Goal: Task Accomplishment & Management: Complete application form

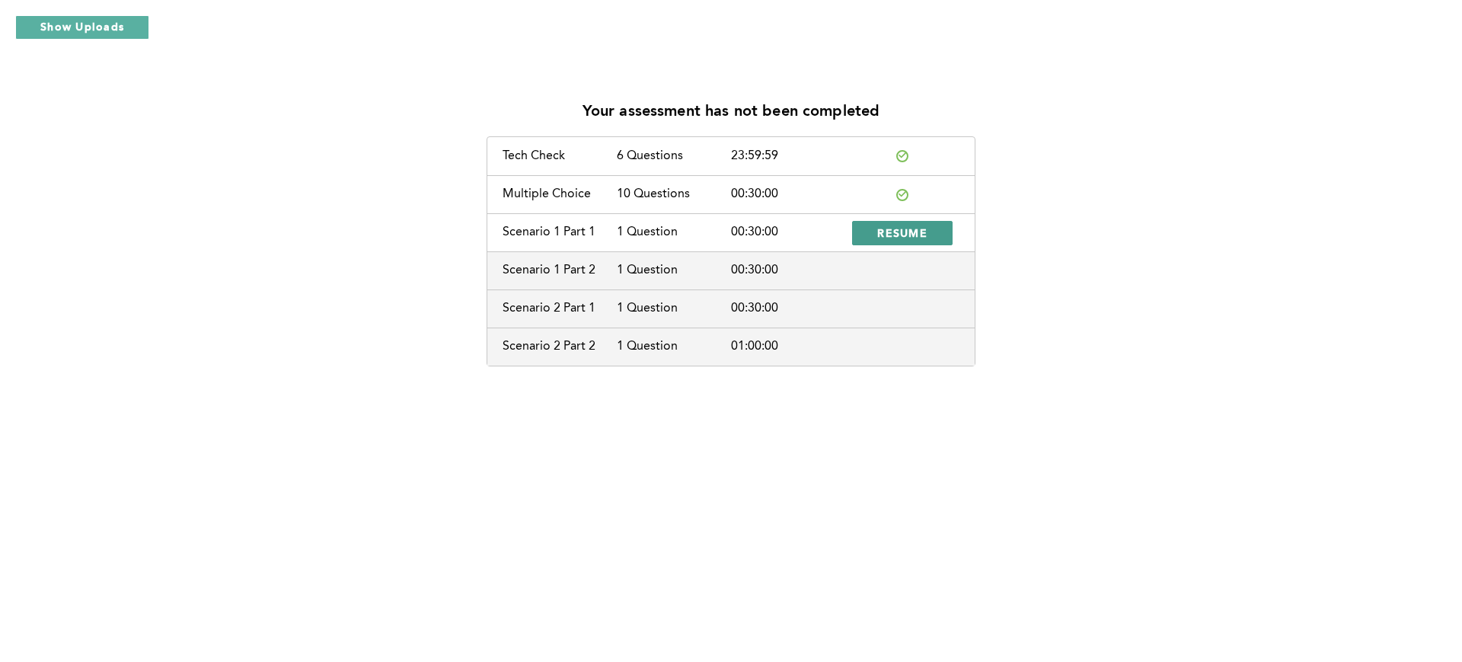
click at [880, 224] on button "RESUME" at bounding box center [902, 233] width 101 height 24
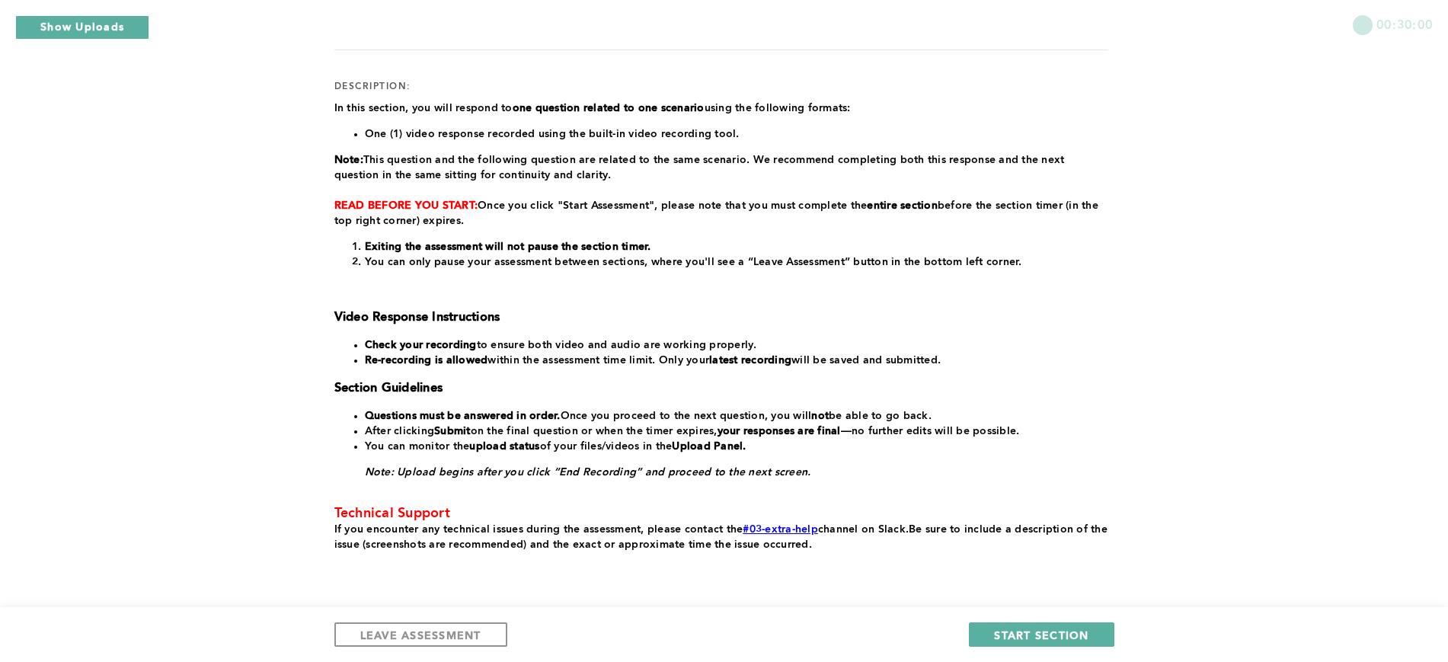
scroll to position [179, 0]
click at [880, 224] on p "READ BEFORE YOU START: Once you click "Start Assessment", please note that you …" at bounding box center [721, 212] width 774 height 30
drag, startPoint x: 880, startPoint y: 224, endPoint x: 1114, endPoint y: 535, distance: 389.9
click at [1432, 160] on div "00:30:00 section: Scenario 1 Part 1 duration: 00:30:00 number of questions: 1 d…" at bounding box center [724, 268] width 1448 height 895
click at [1016, 631] on span "START SECTION" at bounding box center [1041, 634] width 94 height 14
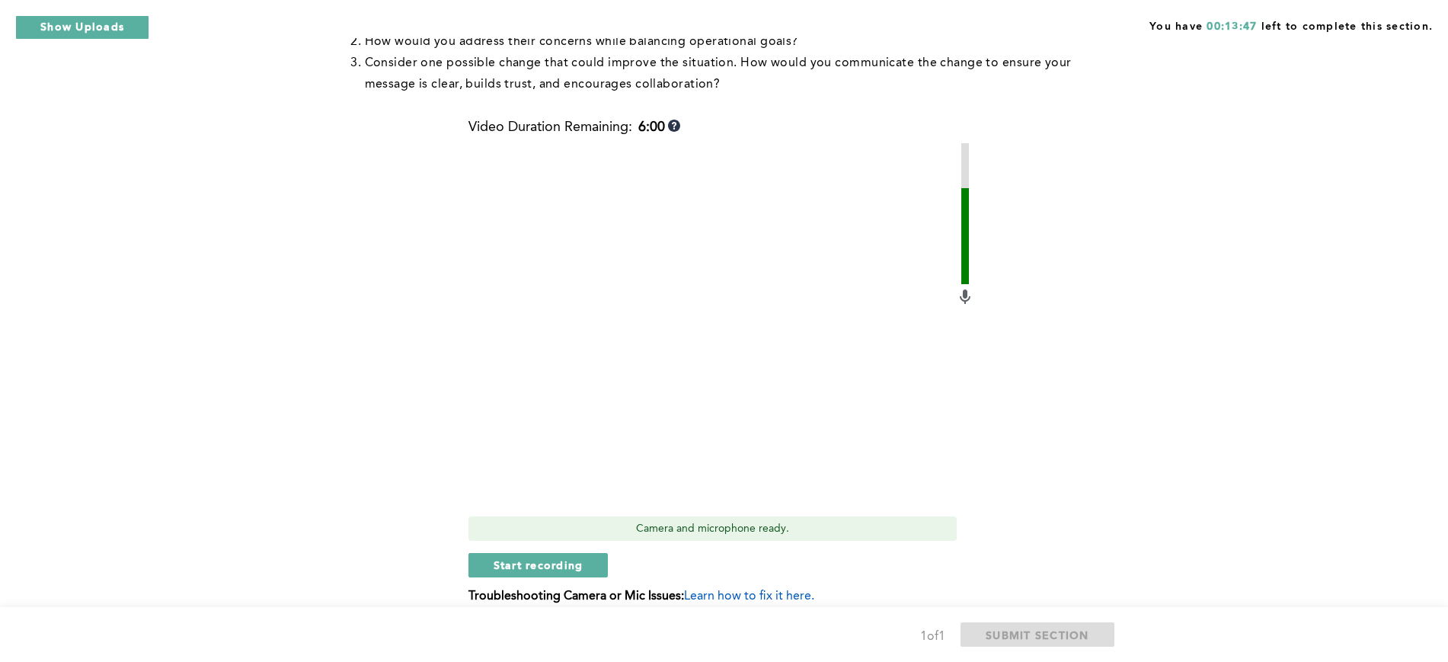
scroll to position [562, 0]
click at [554, 572] on span "Start recording" at bounding box center [538, 565] width 90 height 14
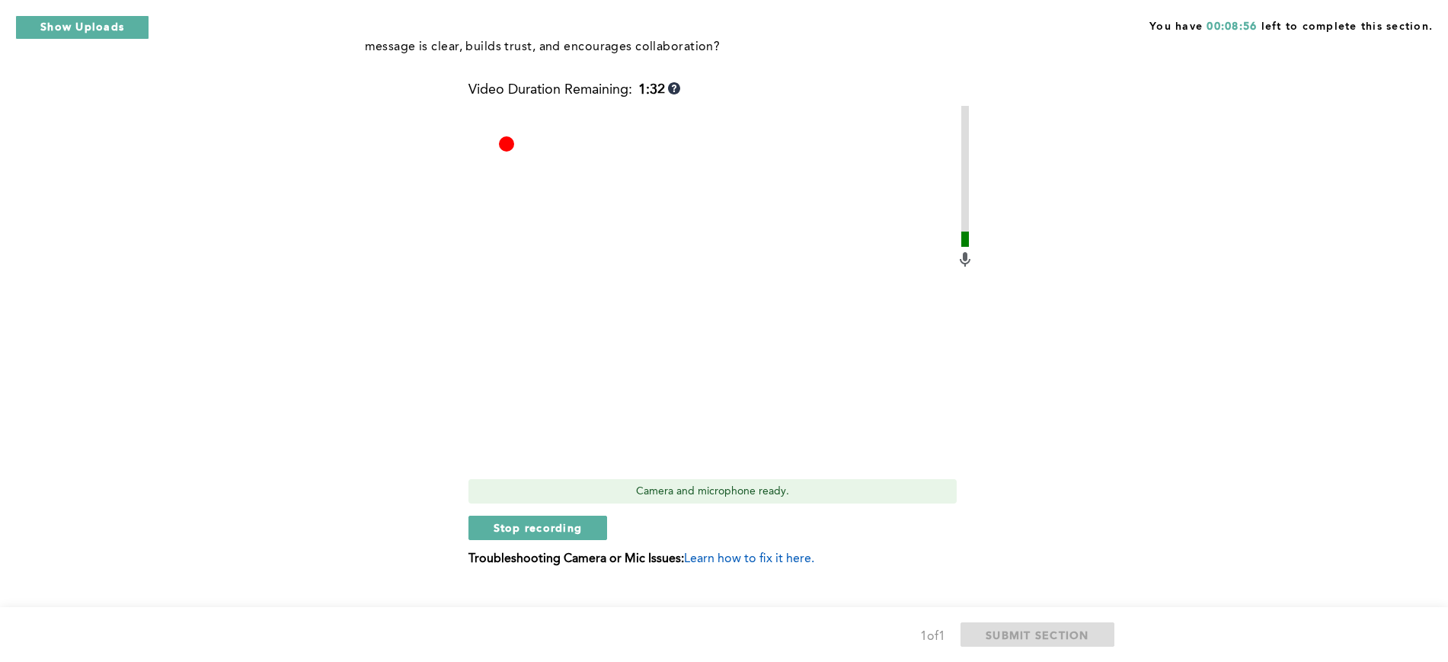
scroll to position [627, 0]
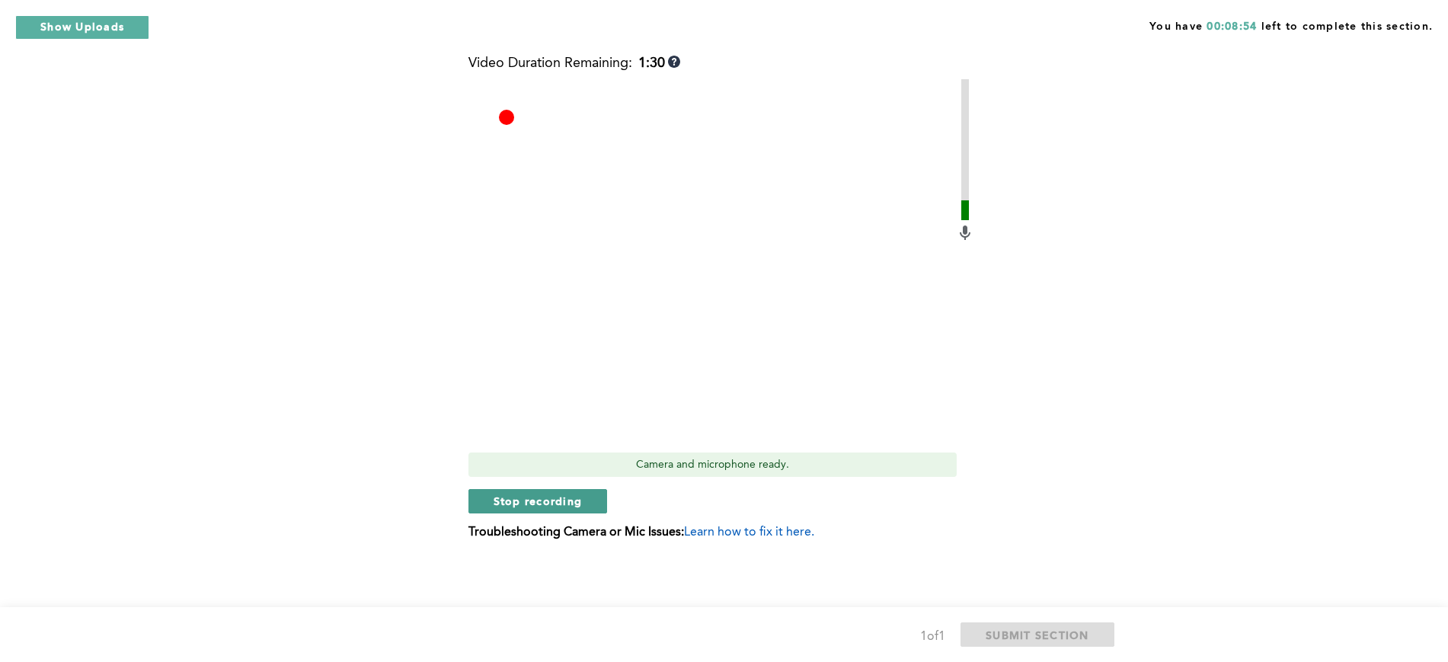
click at [503, 491] on button "Stop recording" at bounding box center [537, 501] width 139 height 24
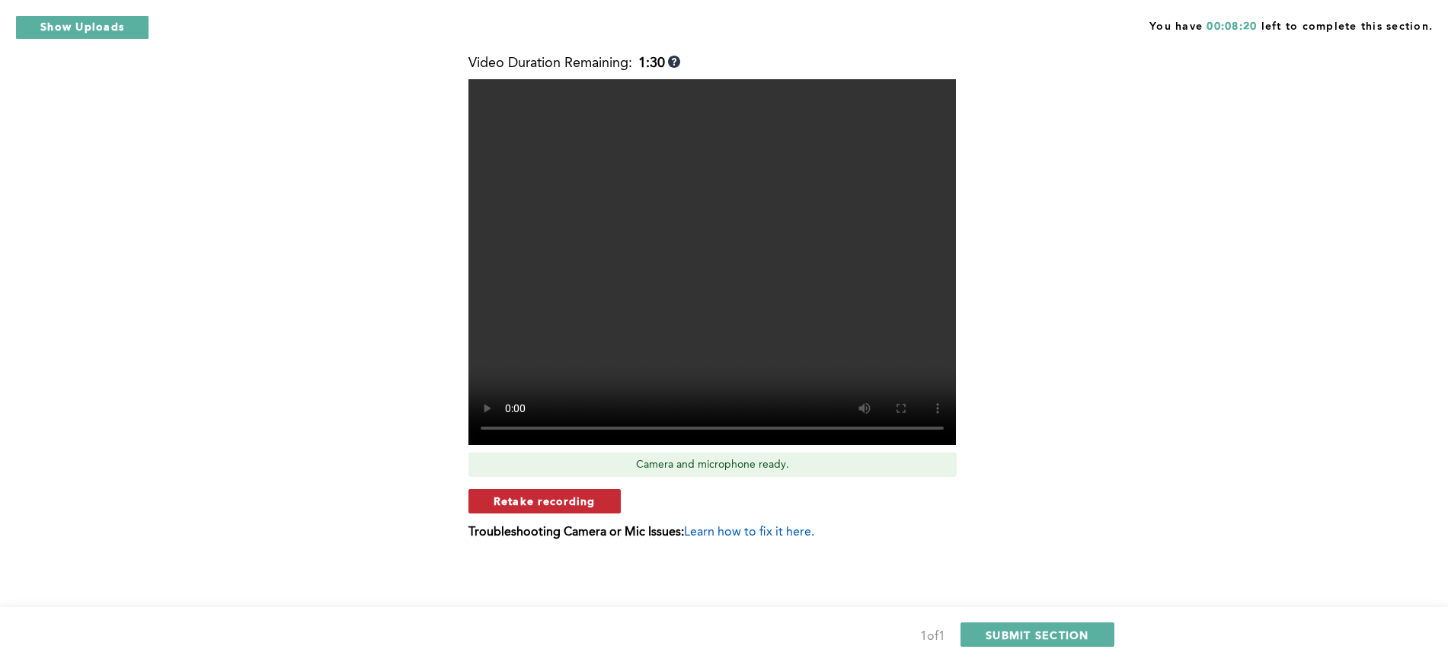
click at [503, 491] on button "Retake recording" at bounding box center [544, 501] width 152 height 24
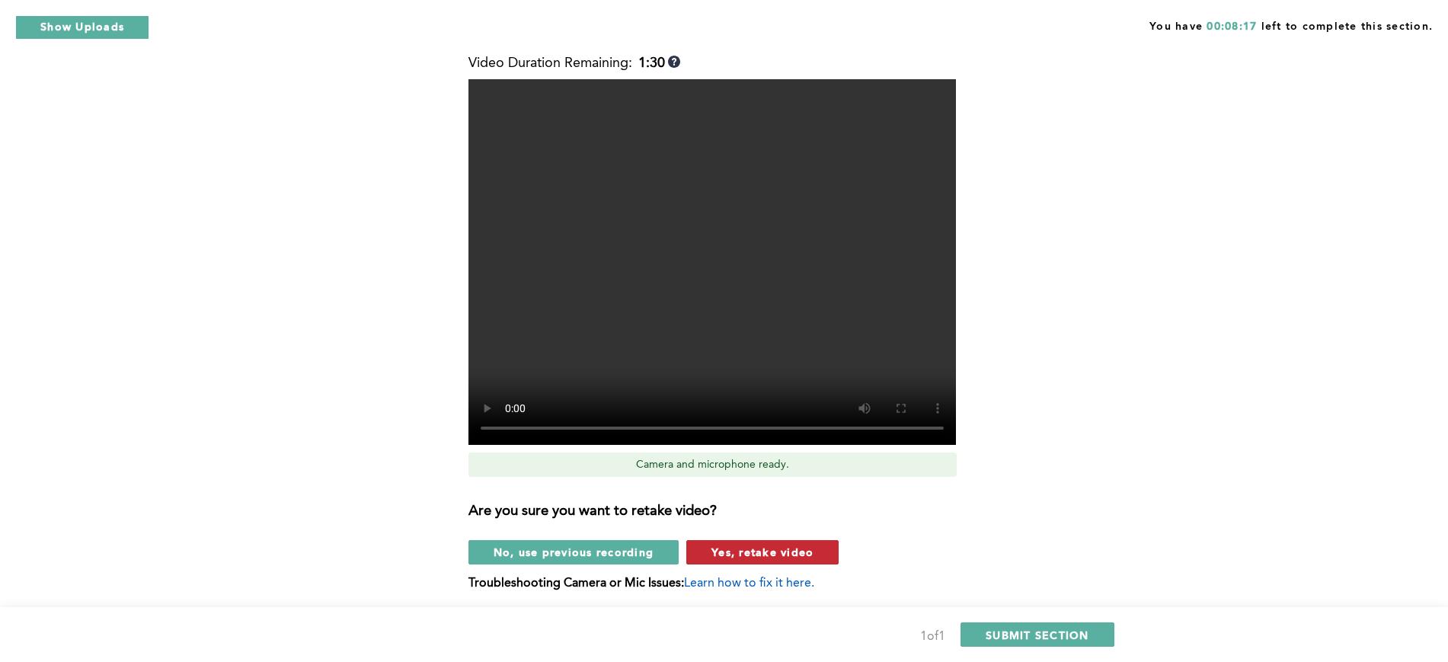
click at [726, 557] on span "Yes, retake video" at bounding box center [762, 551] width 102 height 14
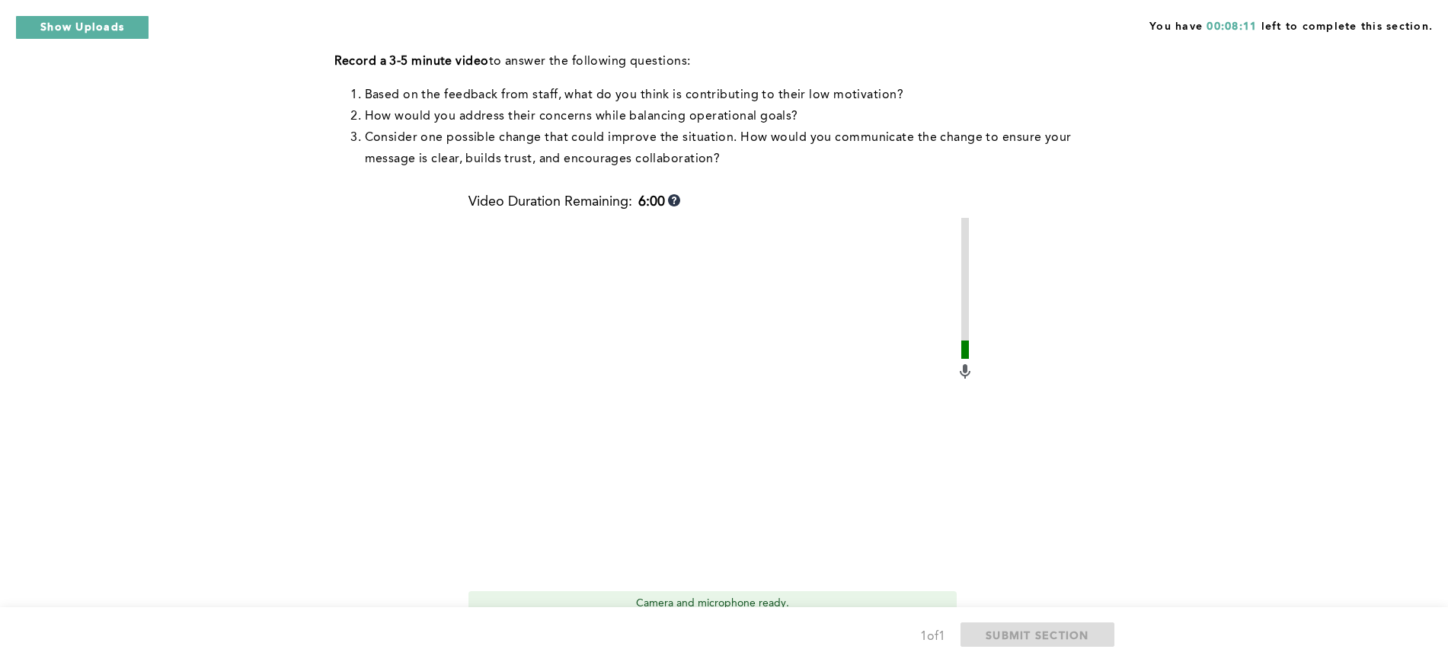
scroll to position [526, 0]
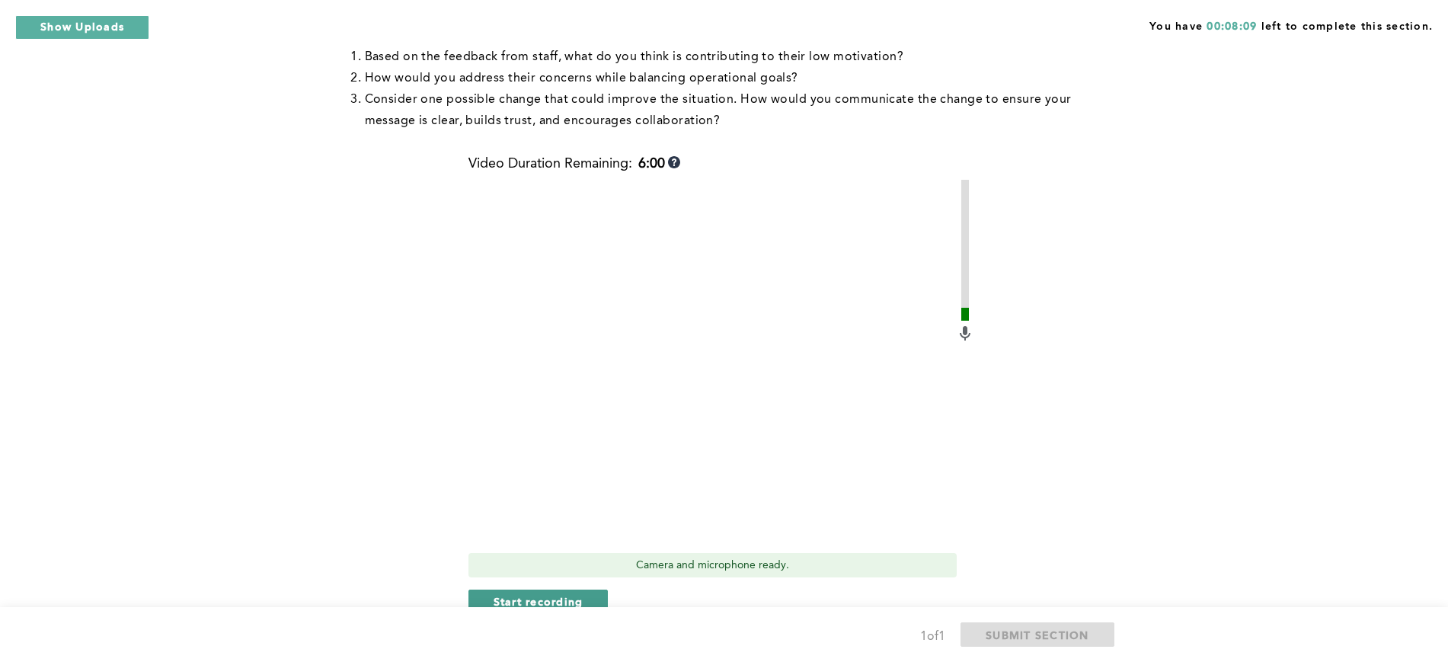
click at [525, 596] on span "Start recording" at bounding box center [538, 601] width 90 height 14
click at [535, 596] on span "Stop recording" at bounding box center [537, 601] width 89 height 14
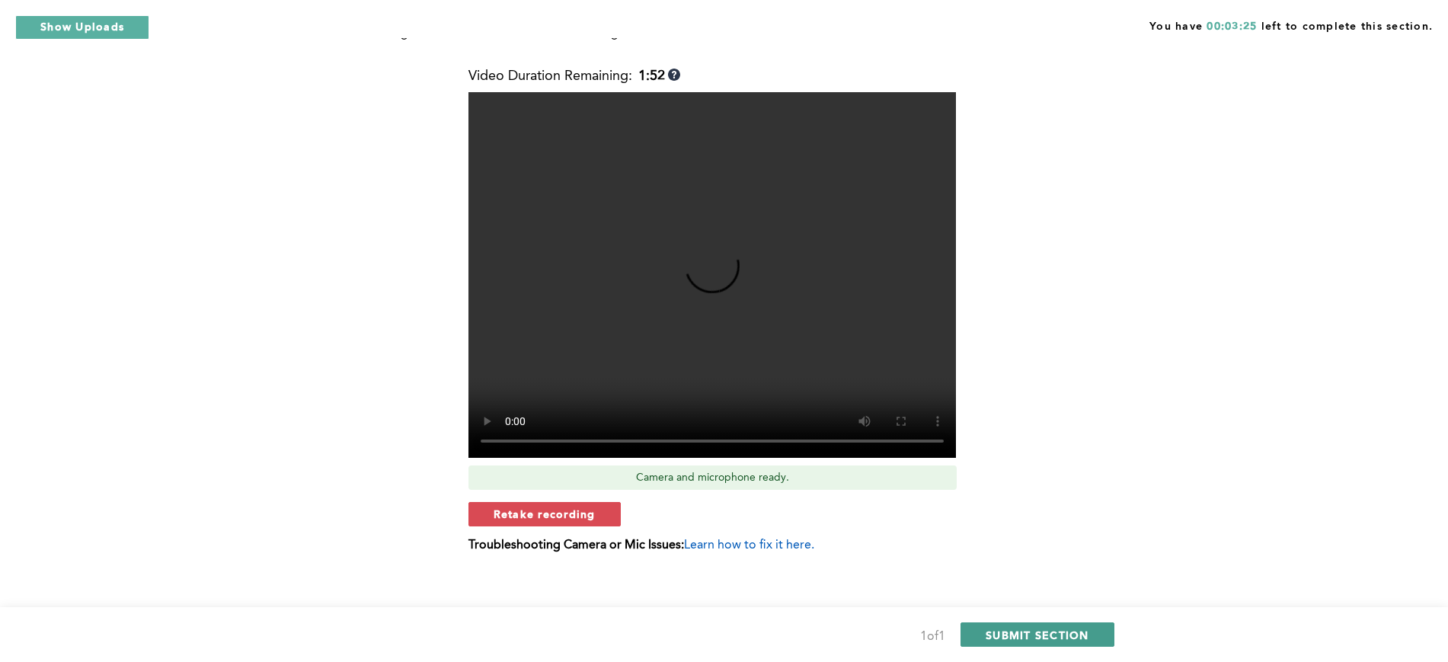
scroll to position [627, 0]
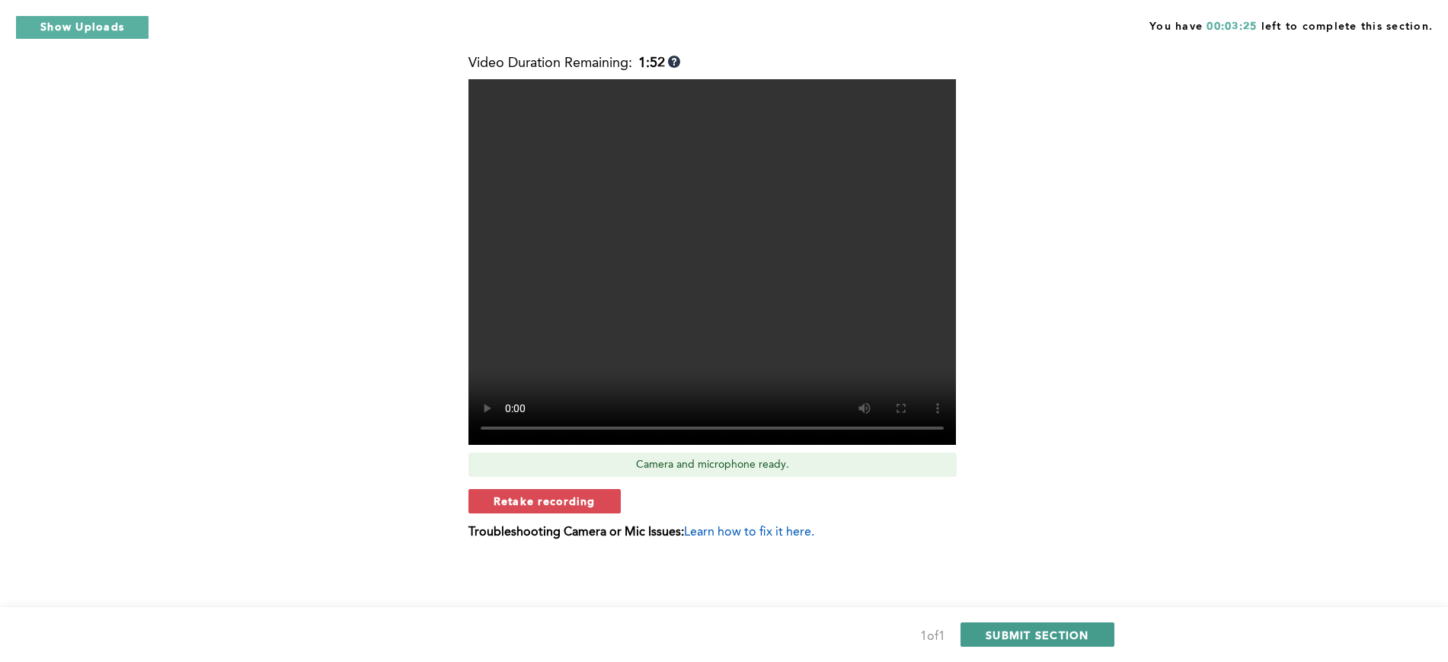
click at [1010, 631] on span "SUBMIT SECTION" at bounding box center [1037, 634] width 104 height 14
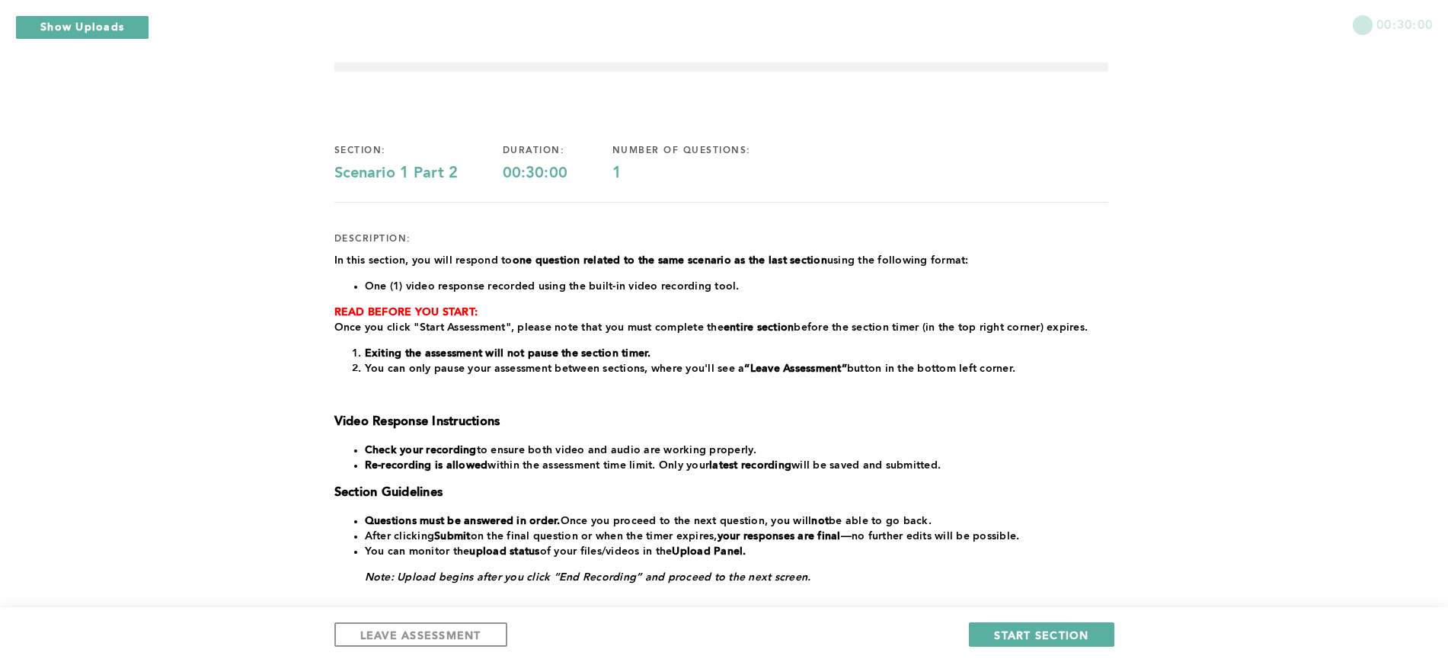
scroll to position [159, 0]
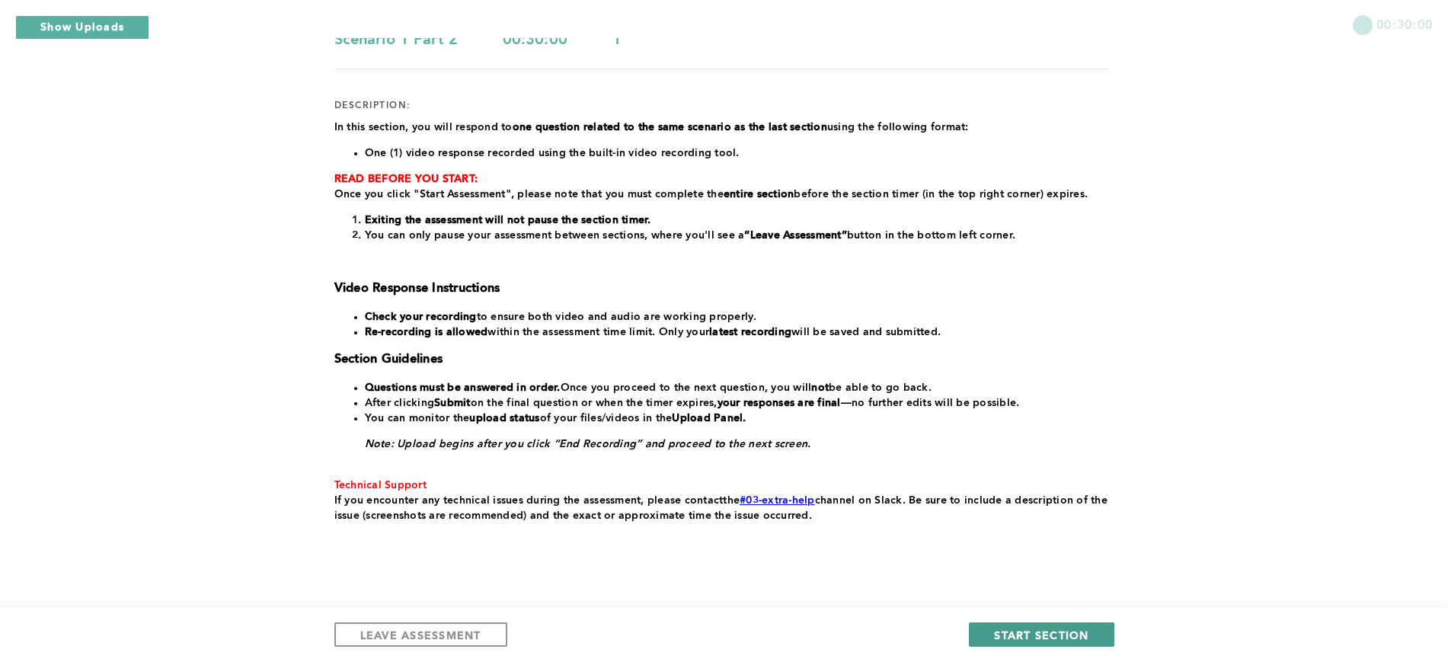
click at [1071, 631] on span "START SECTION" at bounding box center [1041, 634] width 94 height 14
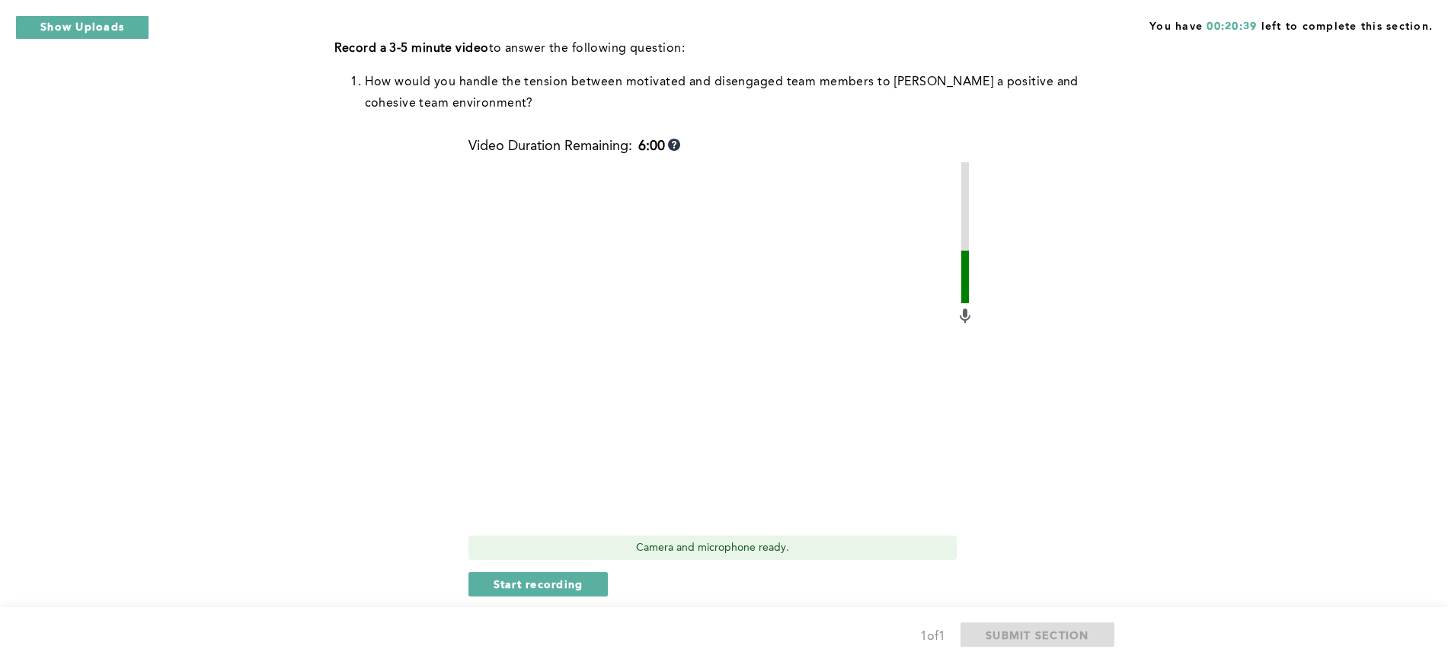
scroll to position [500, 0]
click at [530, 582] on span "Start recording" at bounding box center [538, 585] width 90 height 14
click at [578, 596] on button "Stop recording" at bounding box center [537, 585] width 139 height 24
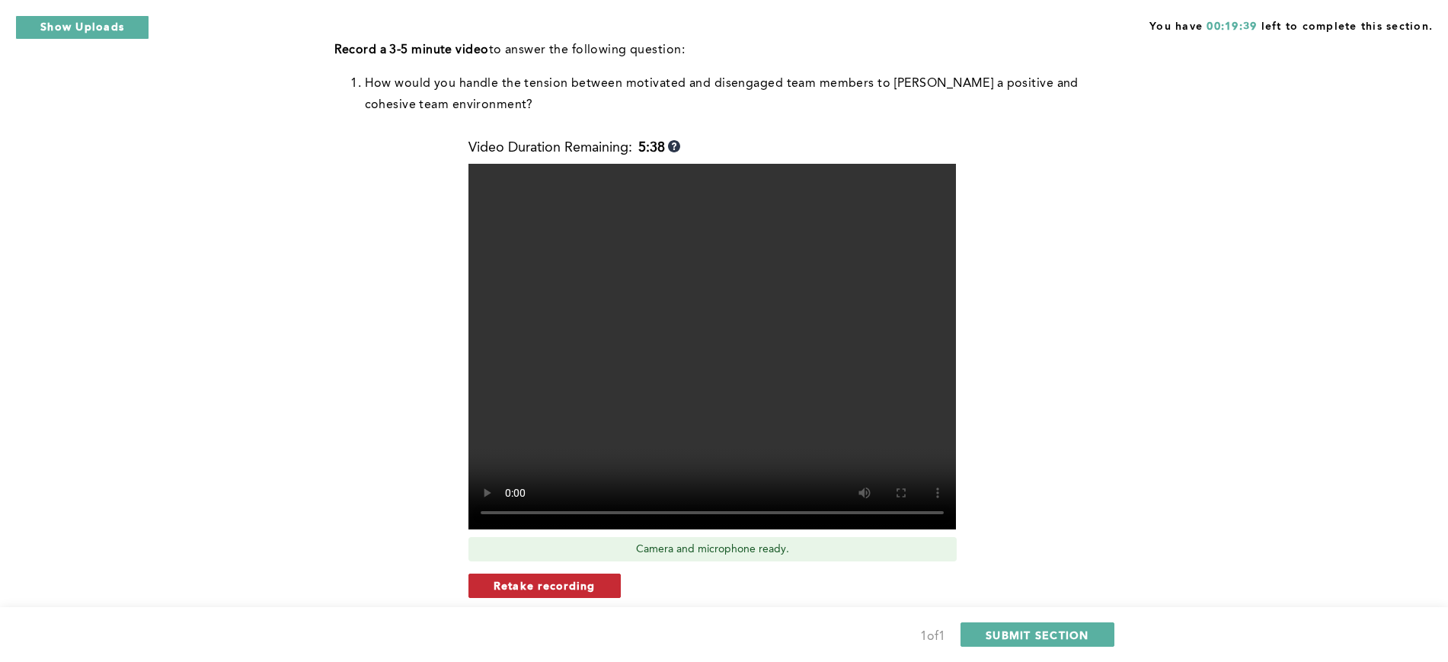
click at [526, 581] on span "Retake recording" at bounding box center [544, 585] width 102 height 14
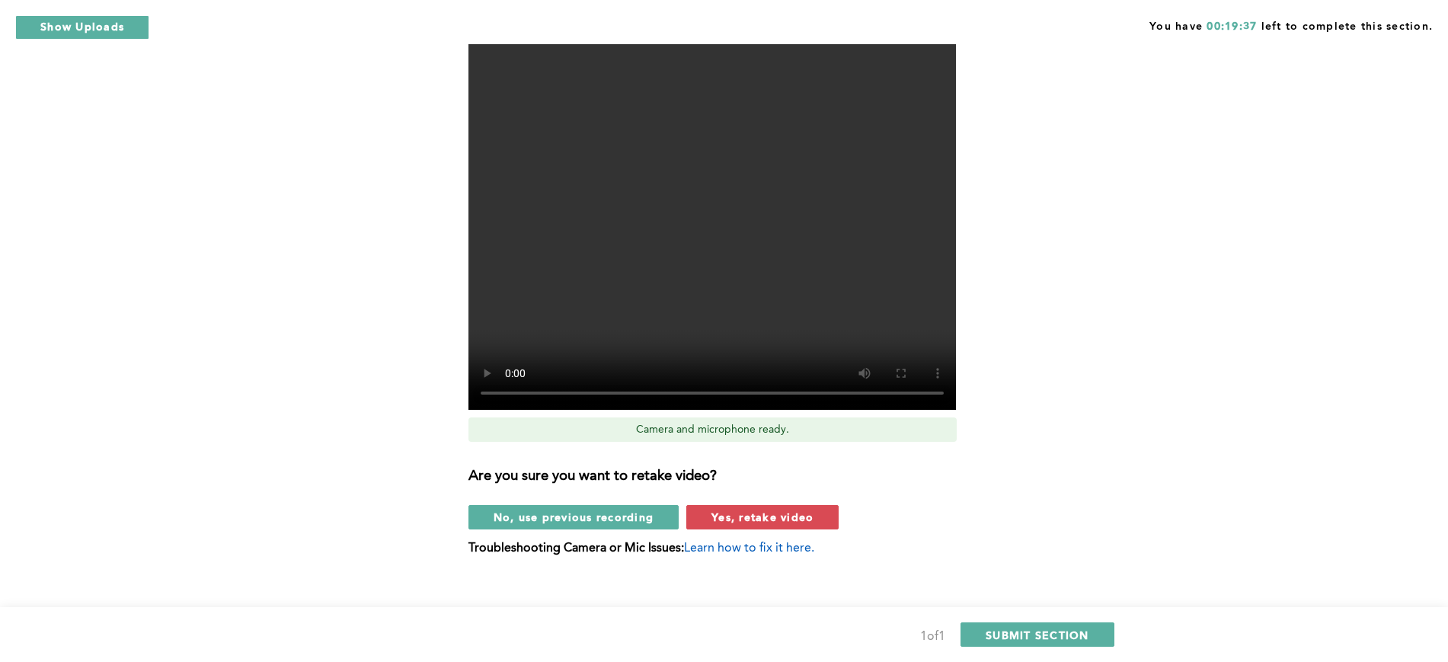
scroll to position [627, 0]
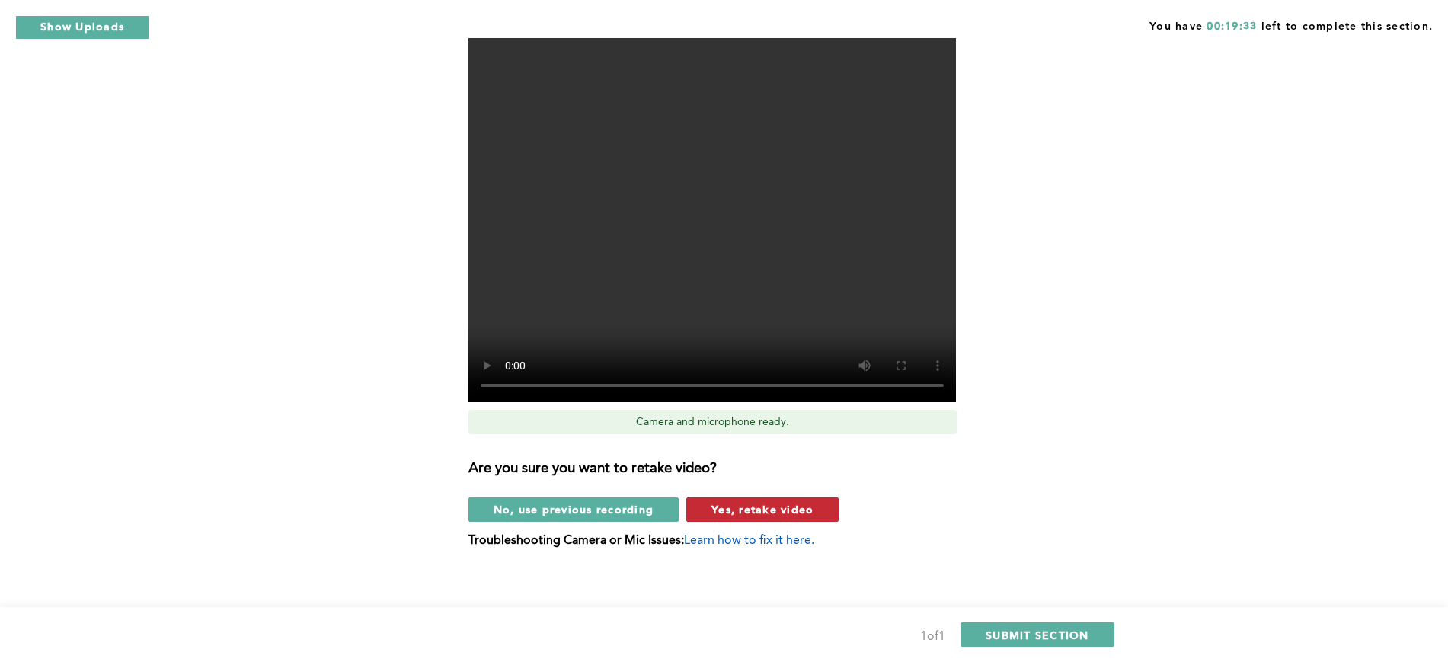
click at [735, 506] on span "Yes, retake video" at bounding box center [762, 509] width 102 height 14
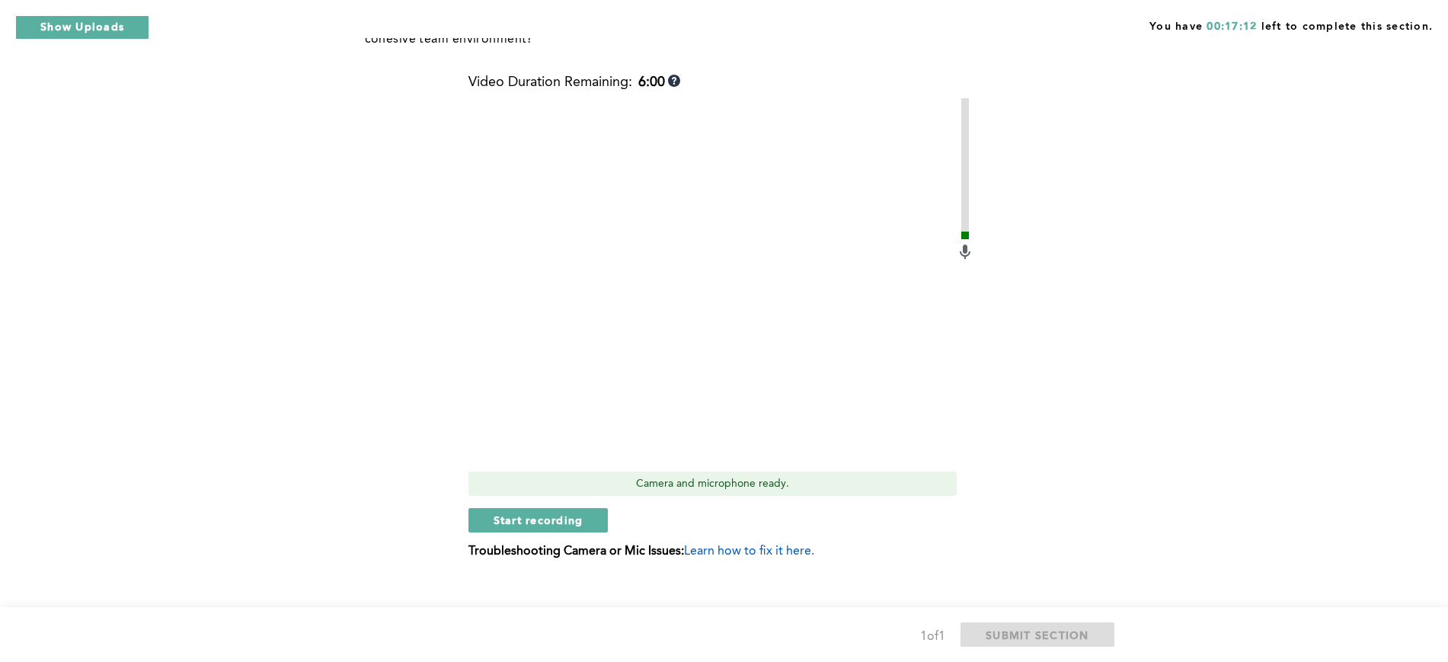
scroll to position [564, 0]
click at [562, 529] on button "Start recording" at bounding box center [538, 521] width 140 height 24
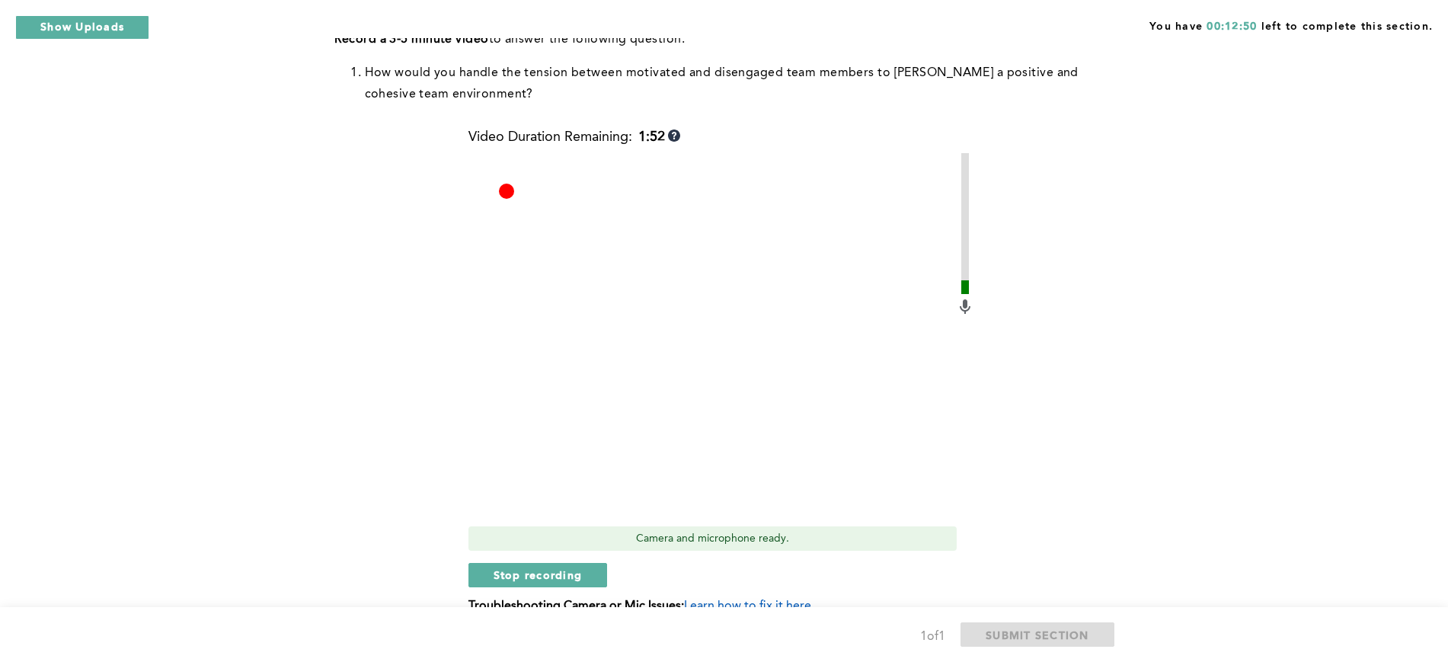
scroll to position [584, 0]
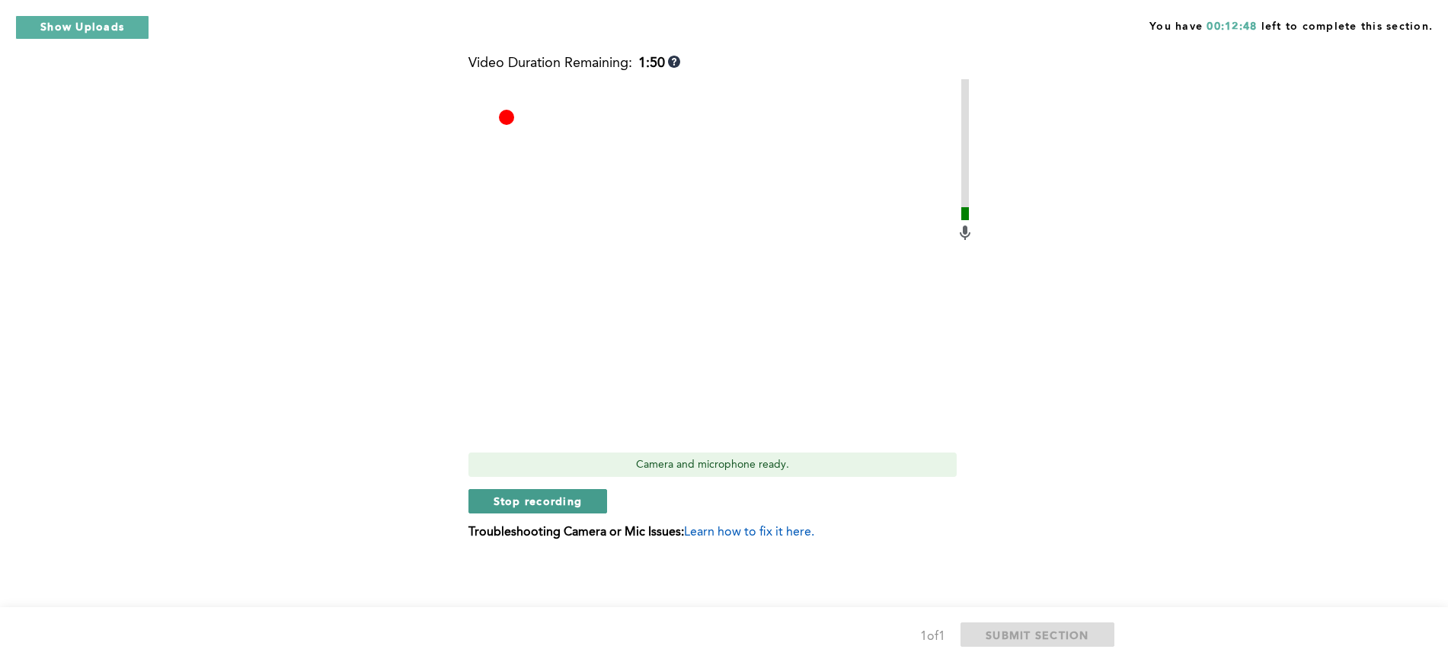
click at [531, 511] on button "Stop recording" at bounding box center [537, 501] width 139 height 24
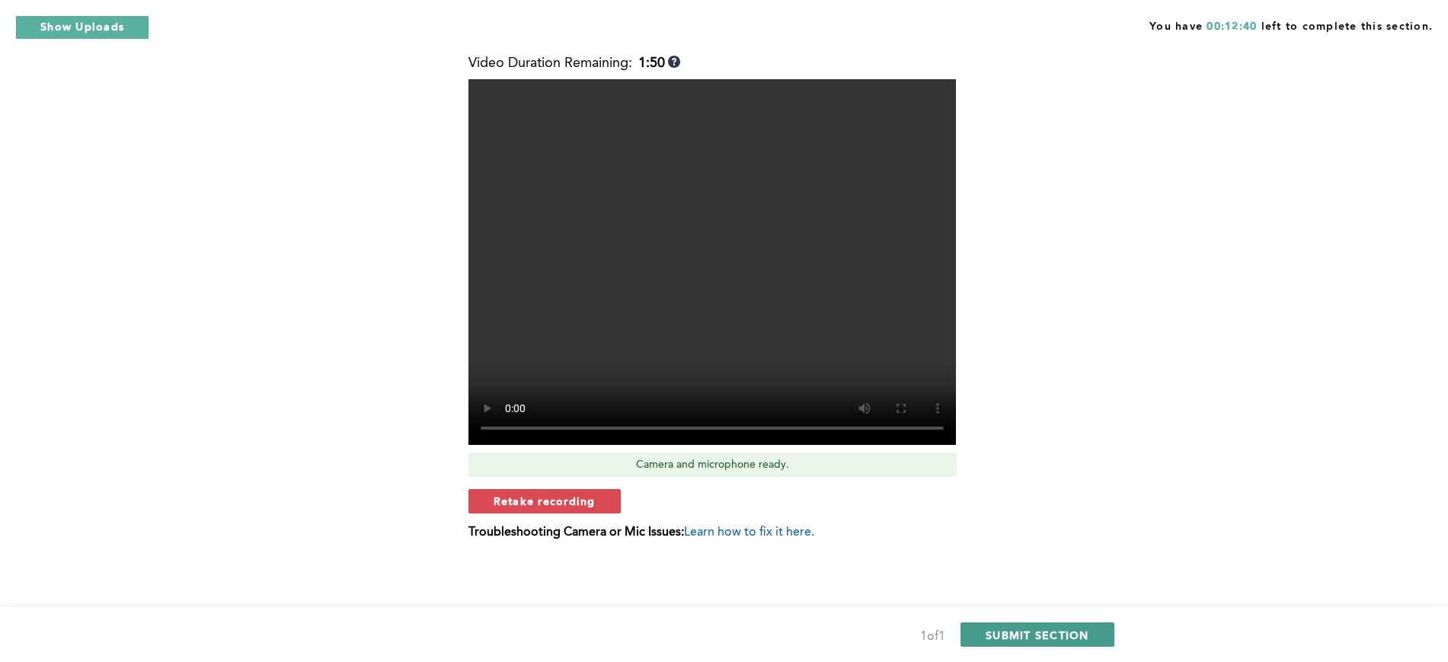
click at [1019, 641] on button "SUBMIT SECTION" at bounding box center [1037, 634] width 154 height 24
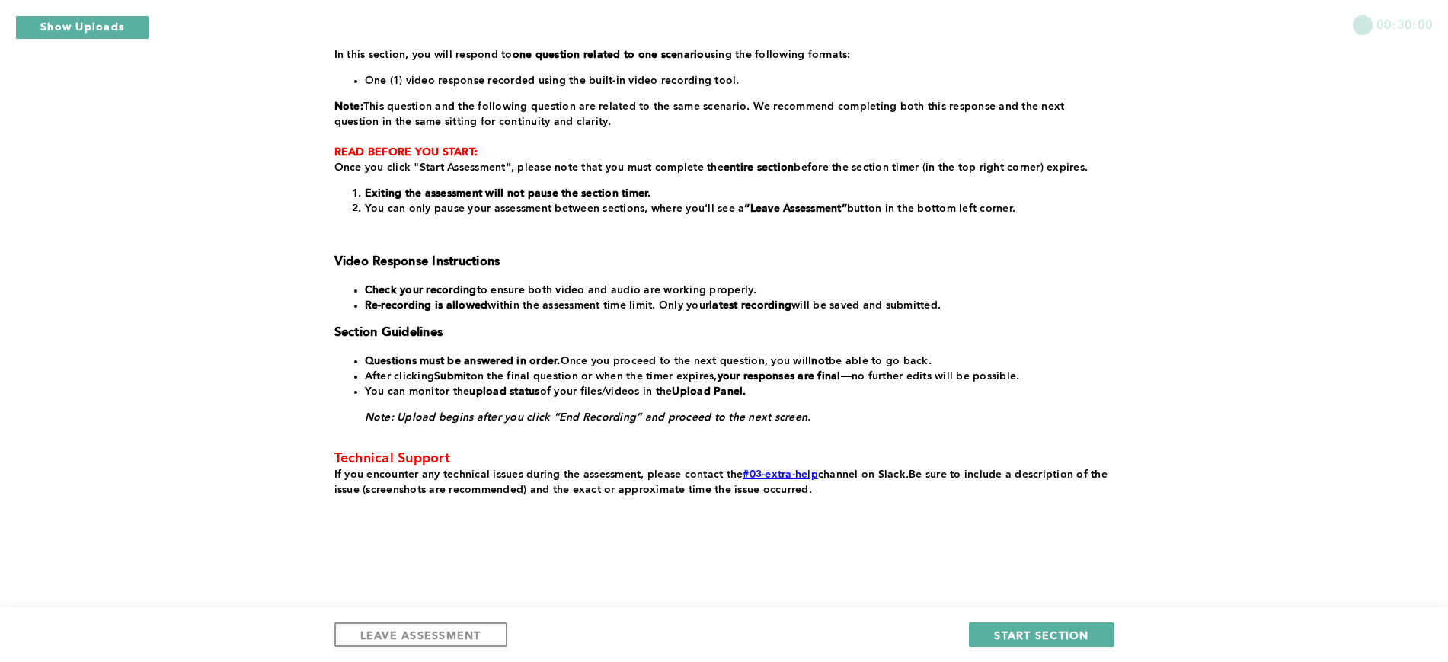
scroll to position [232, 0]
click at [1066, 624] on button "START SECTION" at bounding box center [1041, 634] width 145 height 24
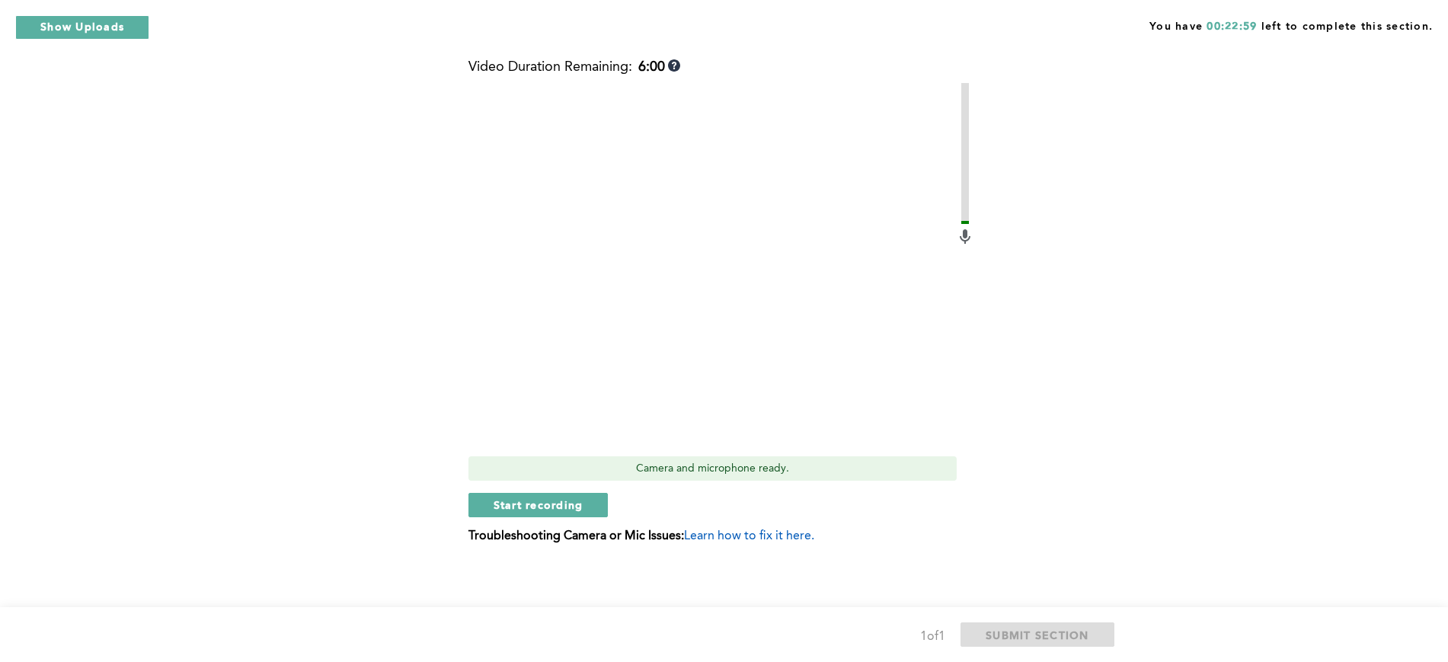
scroll to position [455, 0]
click at [512, 503] on span "Start recording" at bounding box center [538, 502] width 90 height 14
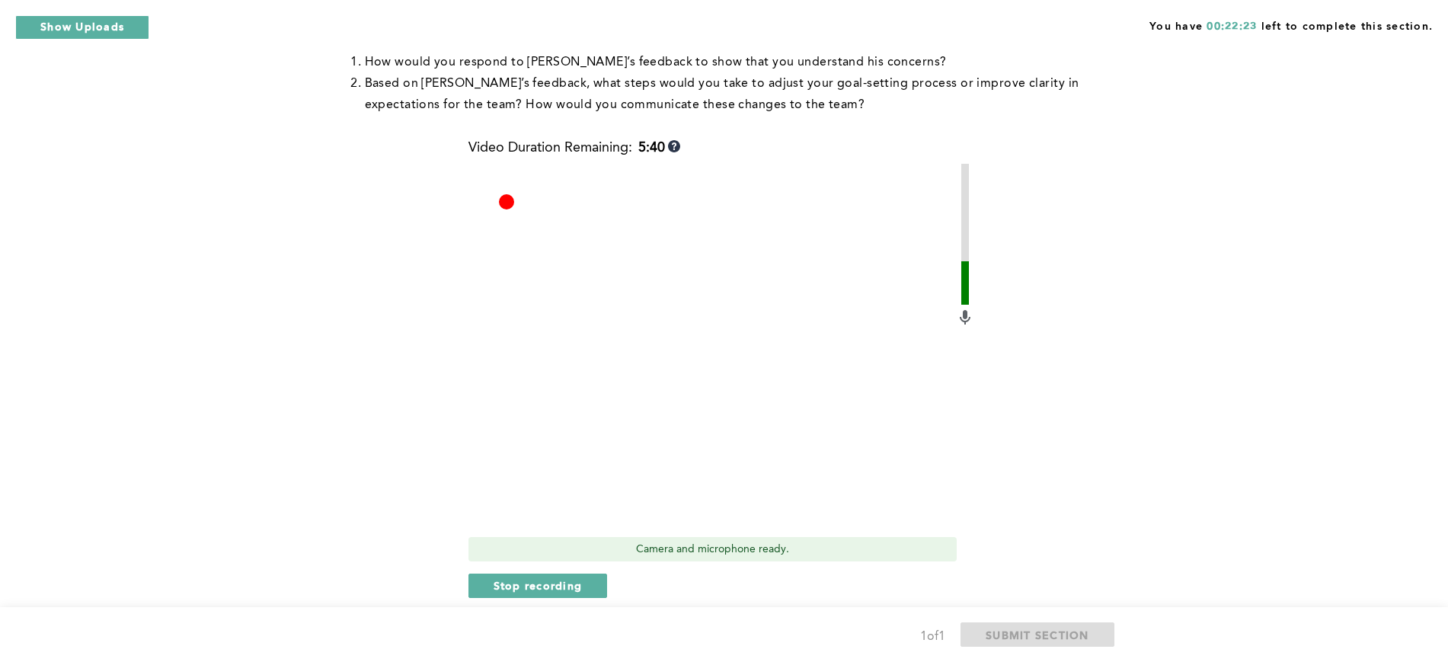
scroll to position [371, 0]
click at [522, 585] on span "Stop recording" at bounding box center [537, 586] width 89 height 14
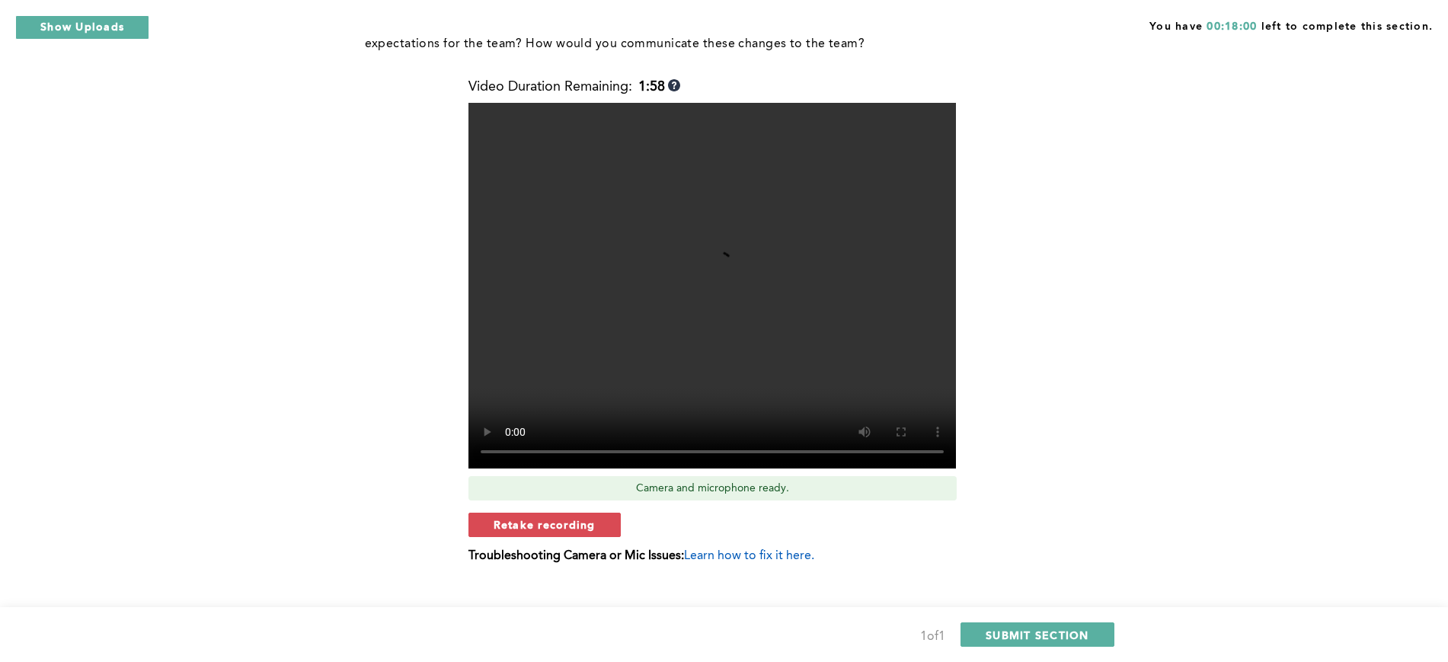
scroll to position [436, 0]
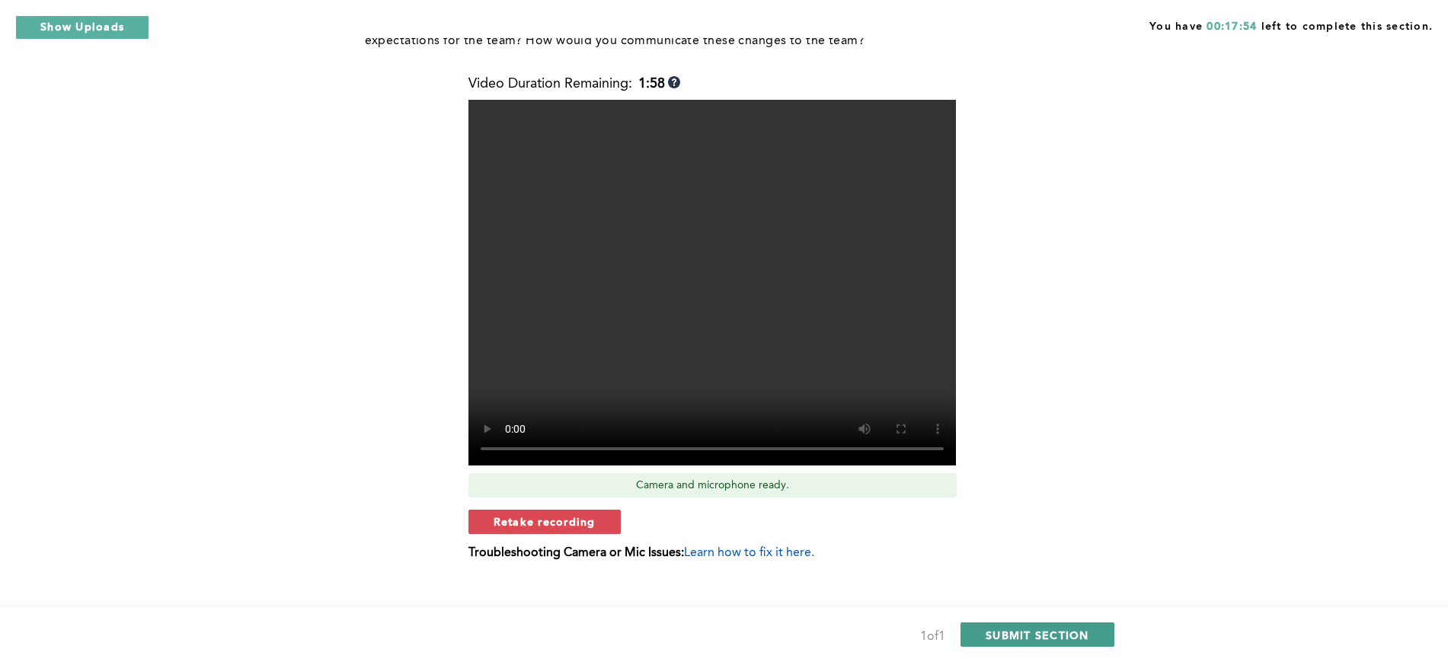
click at [1033, 622] on button "SUBMIT SECTION" at bounding box center [1037, 634] width 154 height 24
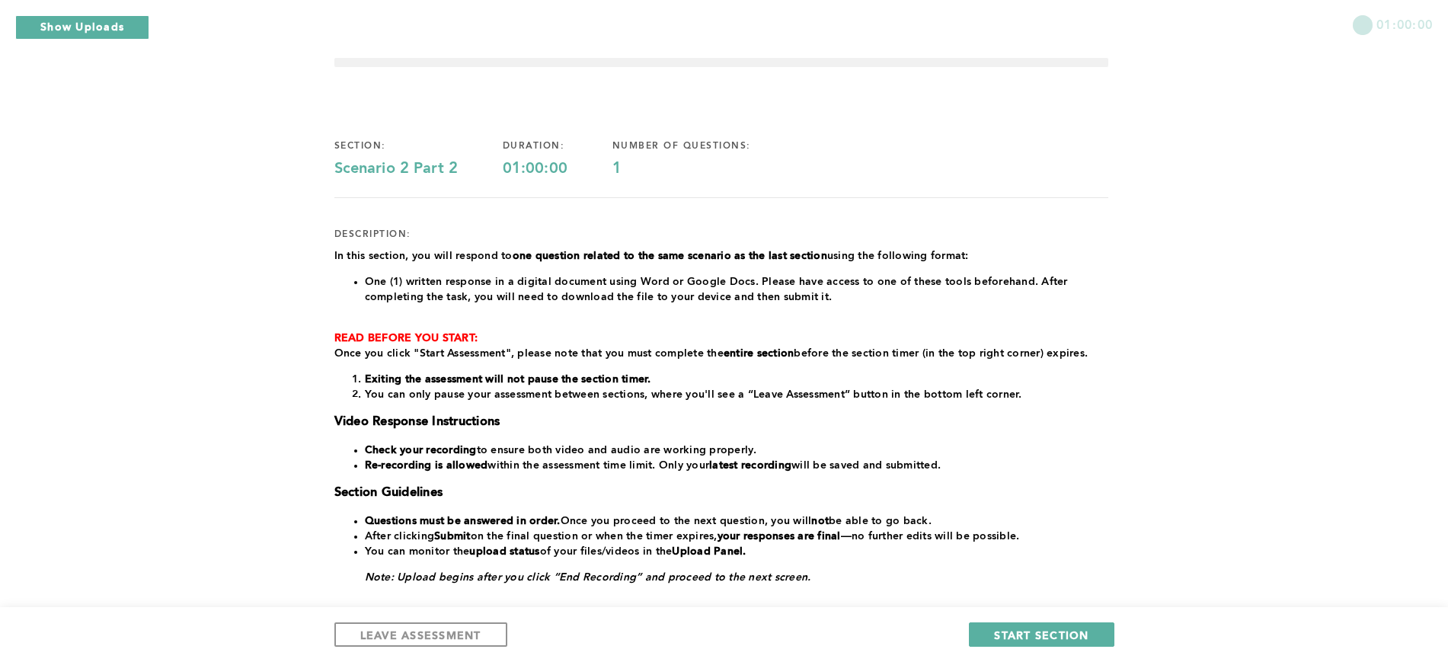
scroll to position [191, 0]
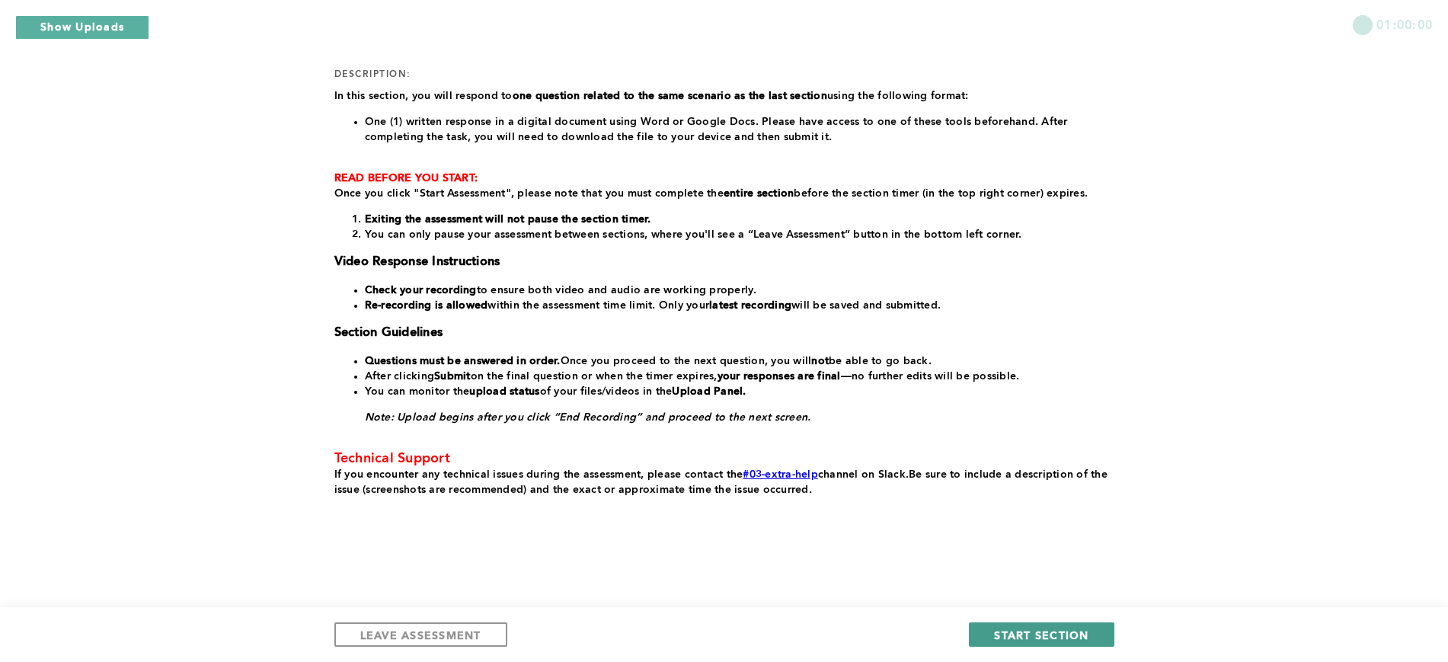
click at [1030, 631] on span "START SECTION" at bounding box center [1041, 634] width 94 height 14
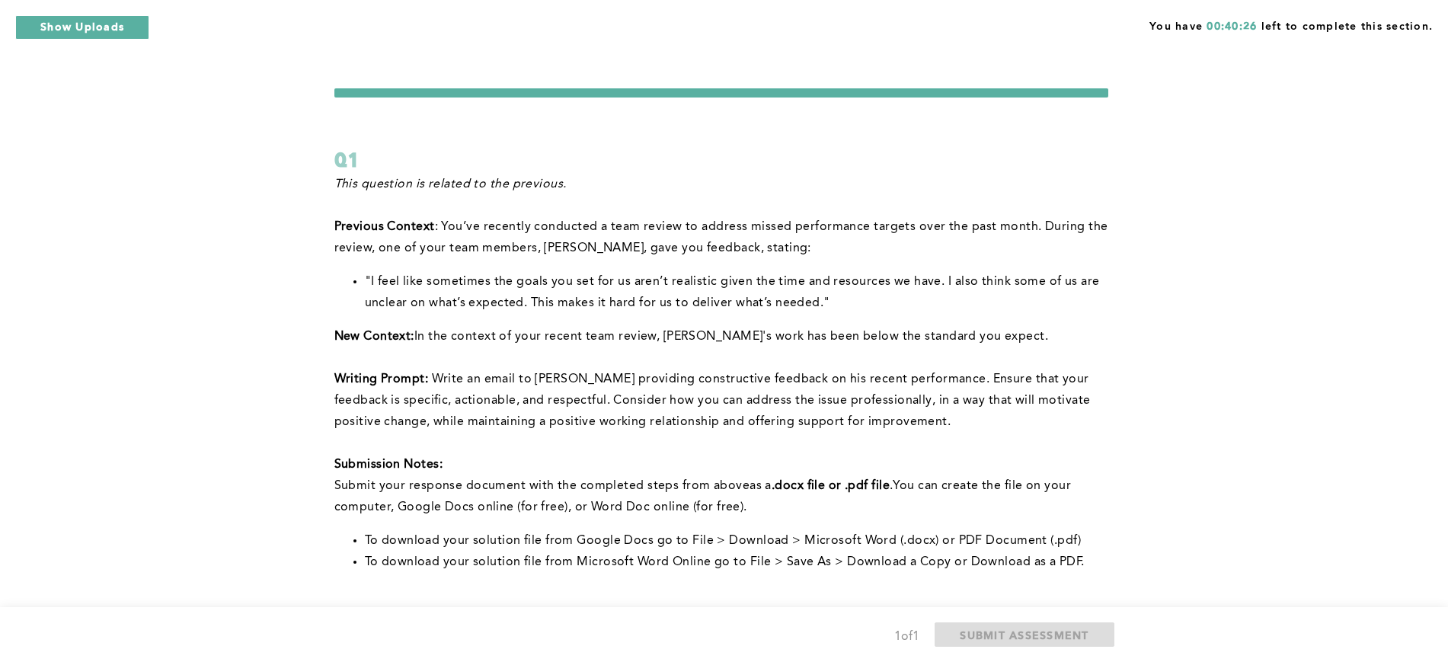
scroll to position [241, 0]
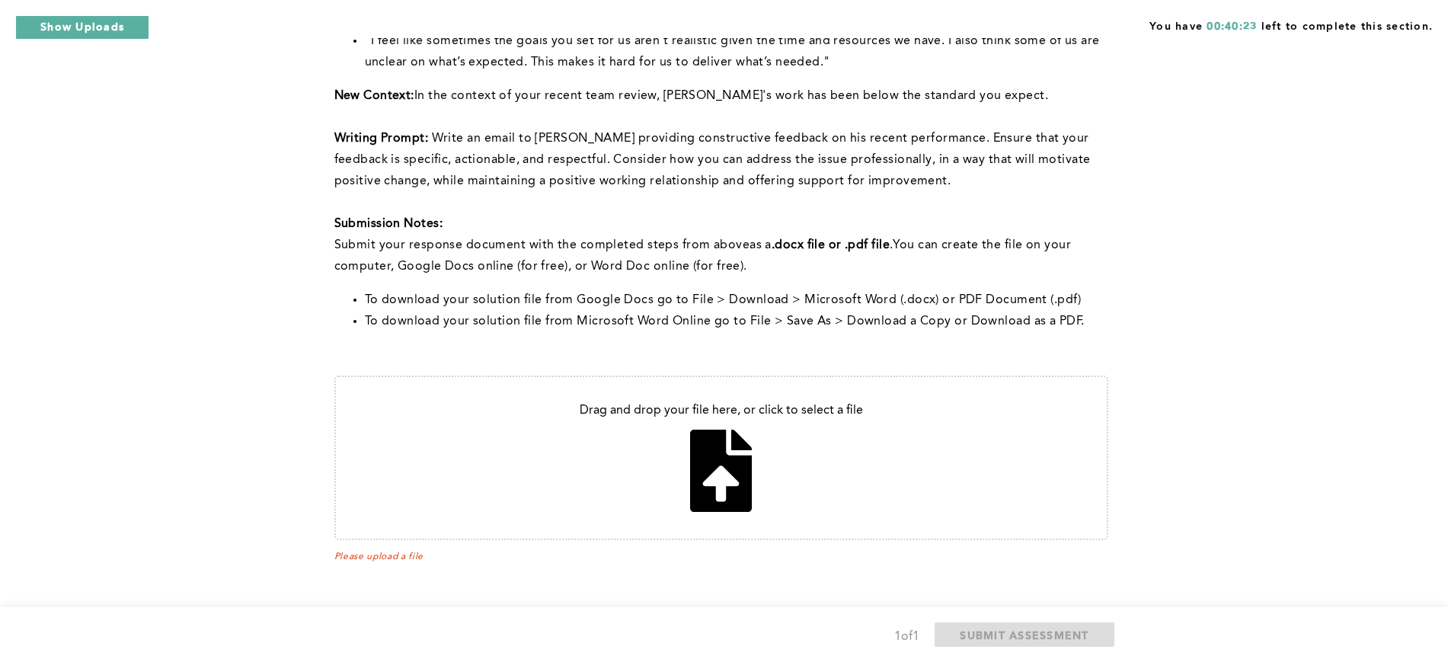
click at [736, 463] on input "file" at bounding box center [721, 457] width 771 height 161
click at [714, 446] on input "file" at bounding box center [721, 457] width 771 height 161
type input "C:\fakepath\mail to [PERSON_NAME].pdf"
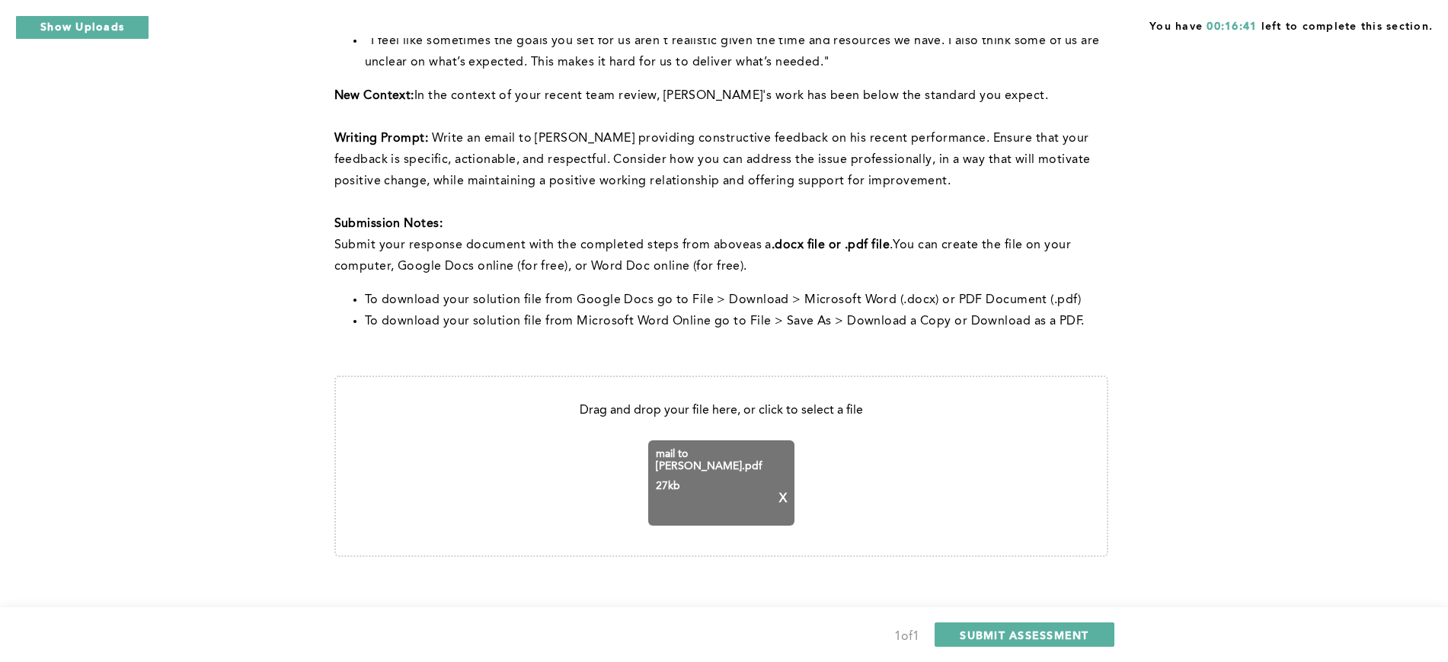
scroll to position [257, 0]
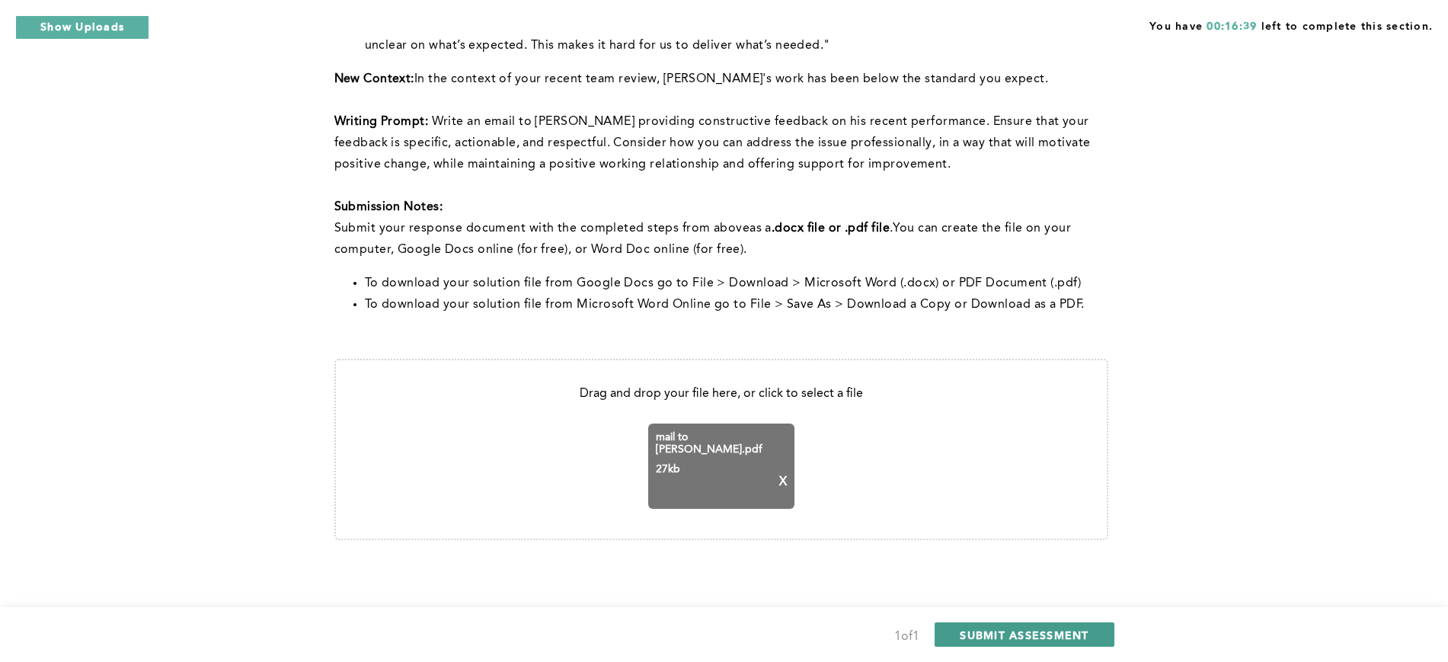
click at [986, 629] on span "SUBMIT ASSESSMENT" at bounding box center [1024, 634] width 129 height 14
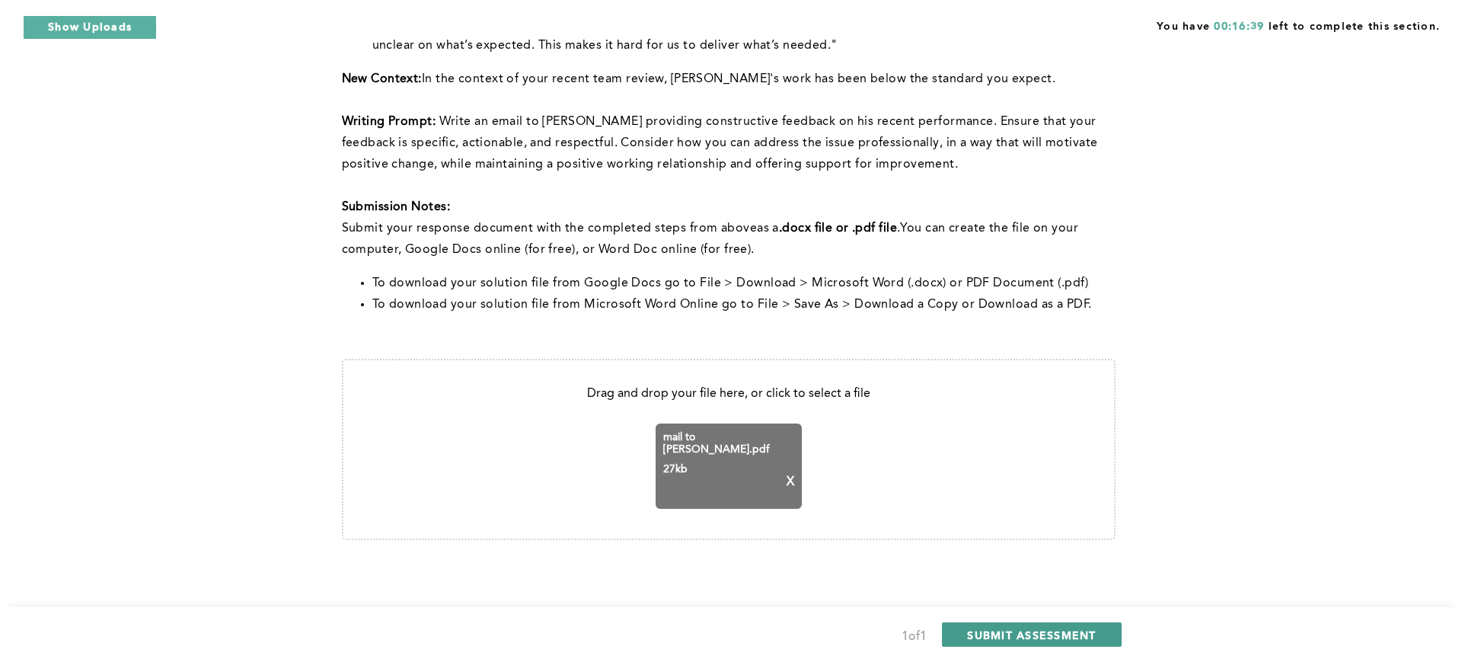
scroll to position [0, 0]
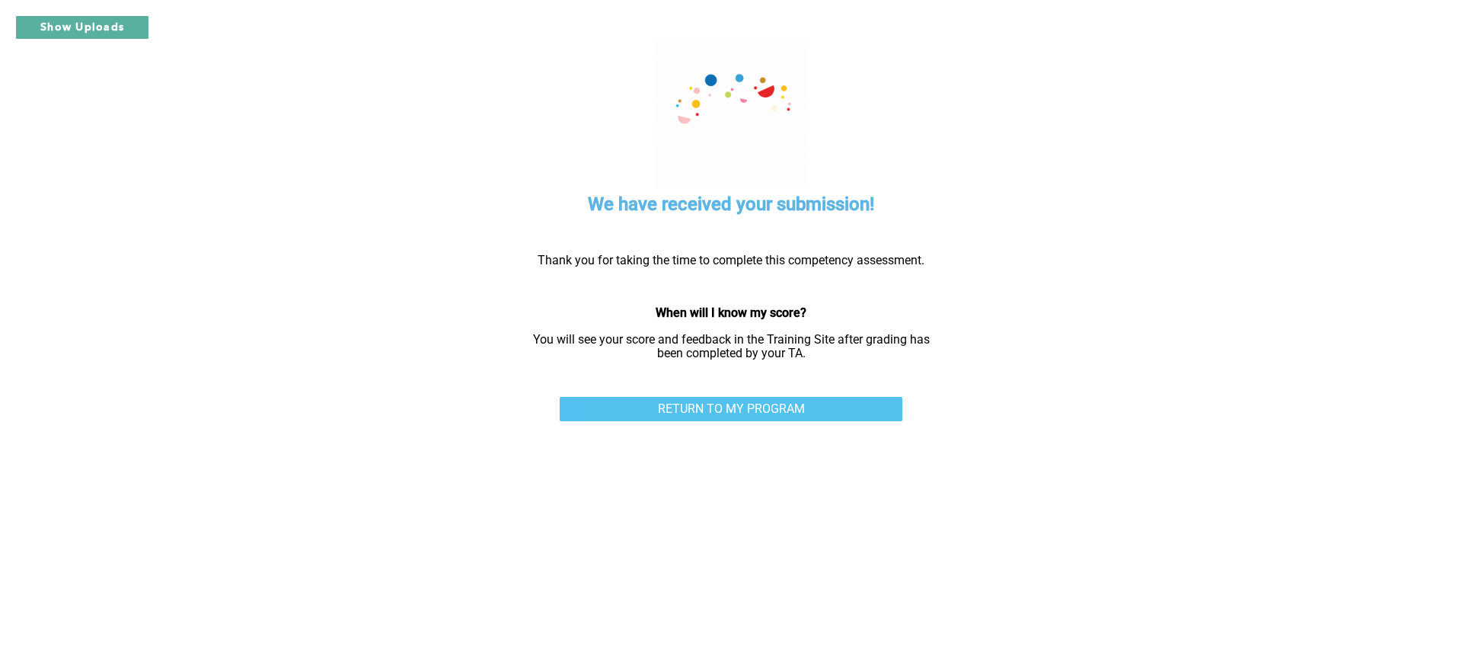
click at [797, 415] on link "RETURN TO MY PROGRAM" at bounding box center [731, 409] width 343 height 24
